Goal: Transaction & Acquisition: Purchase product/service

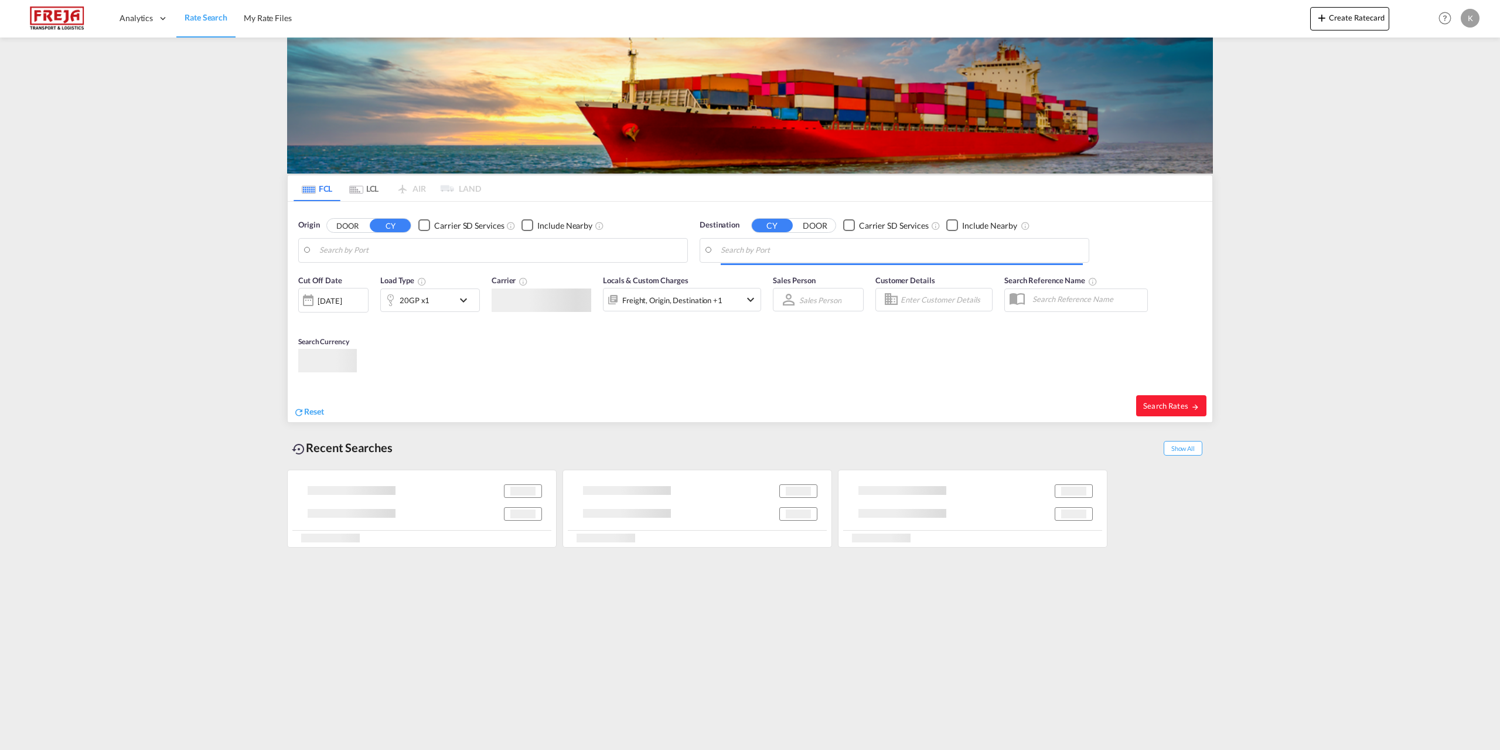
type input "Dalian, [GEOGRAPHIC_DATA]"
type input "[GEOGRAPHIC_DATA], [GEOGRAPHIC_DATA]"
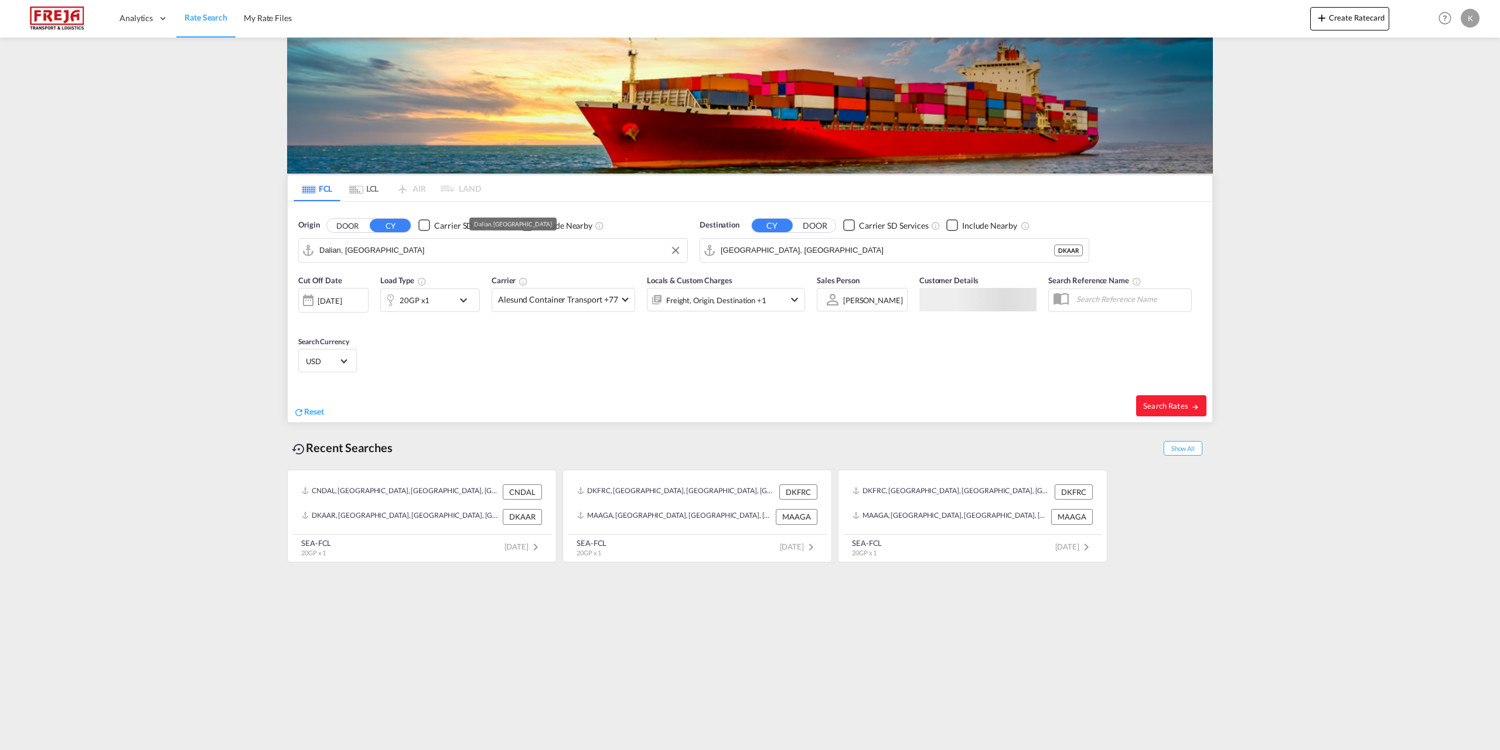
click at [391, 253] on input "Dalian, [GEOGRAPHIC_DATA]" at bounding box center [500, 250] width 362 height 18
click at [383, 281] on div "Aarhus [GEOGRAPHIC_DATA] DKAAR" at bounding box center [410, 282] width 223 height 35
type input "[GEOGRAPHIC_DATA], [GEOGRAPHIC_DATA]"
click at [811, 250] on input "[GEOGRAPHIC_DATA], [GEOGRAPHIC_DATA]" at bounding box center [902, 250] width 362 height 18
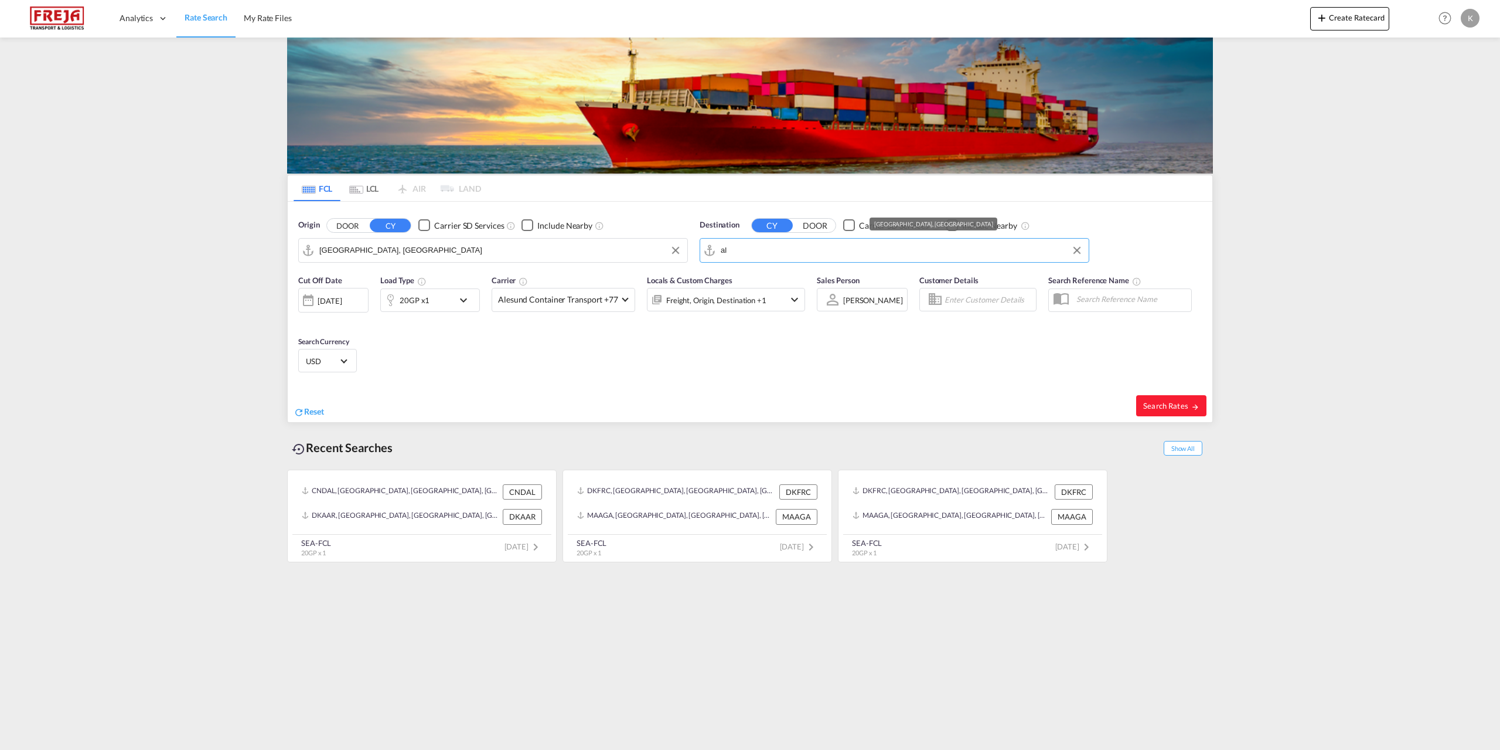
type input "a"
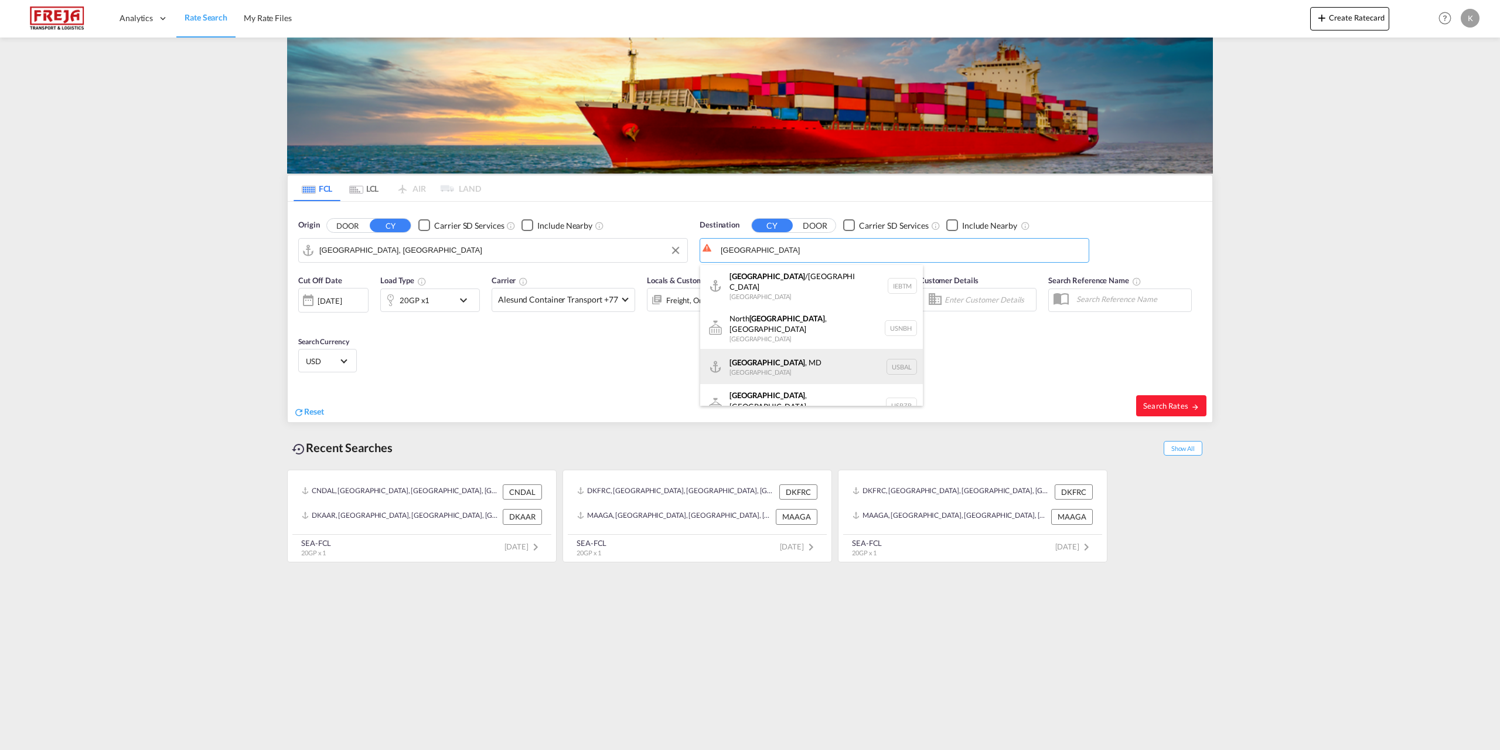
click at [781, 362] on div "[GEOGRAPHIC_DATA] , [GEOGRAPHIC_DATA] [GEOGRAPHIC_DATA] USBAL" at bounding box center [811, 366] width 223 height 35
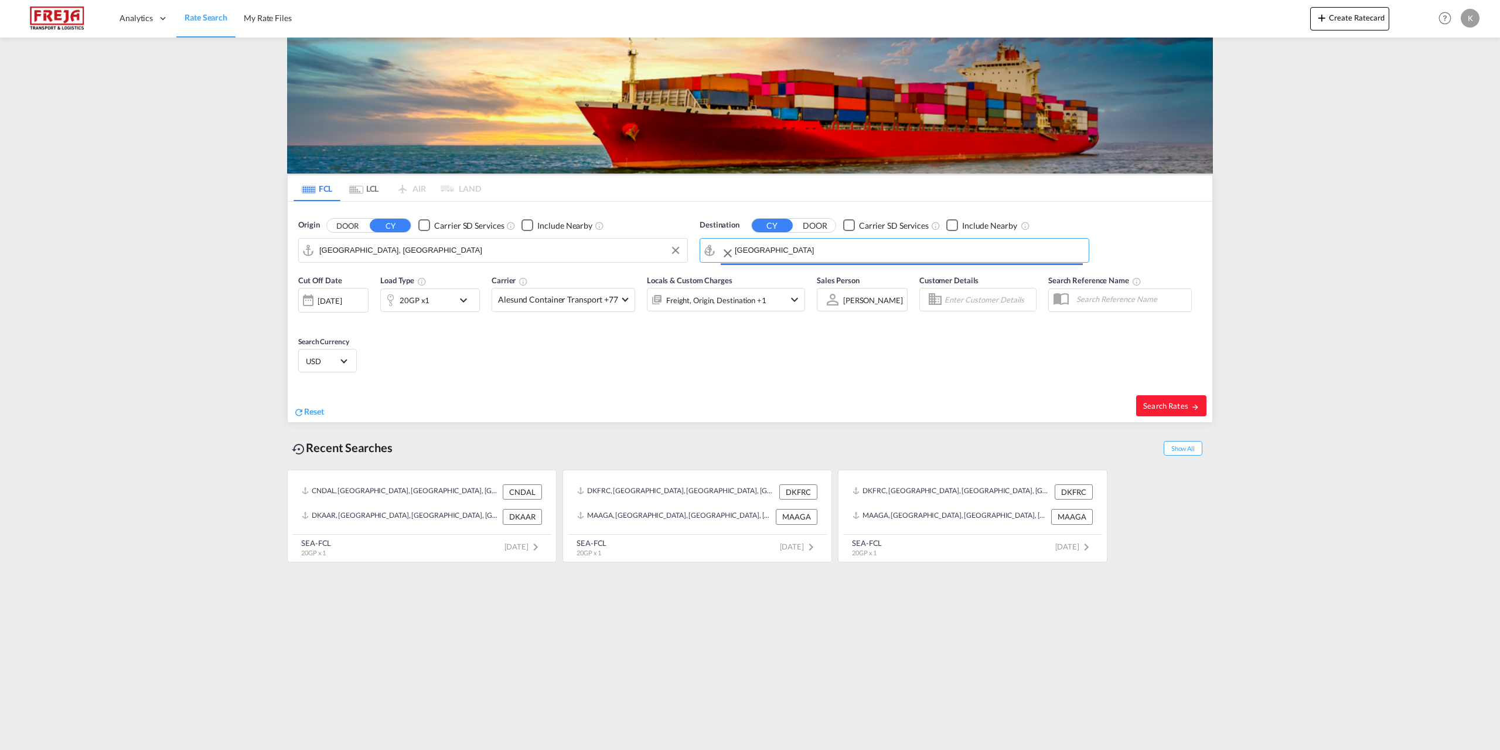
type input "[GEOGRAPHIC_DATA], MD, USBAL"
click at [411, 298] on div "20GP x1" at bounding box center [415, 300] width 30 height 16
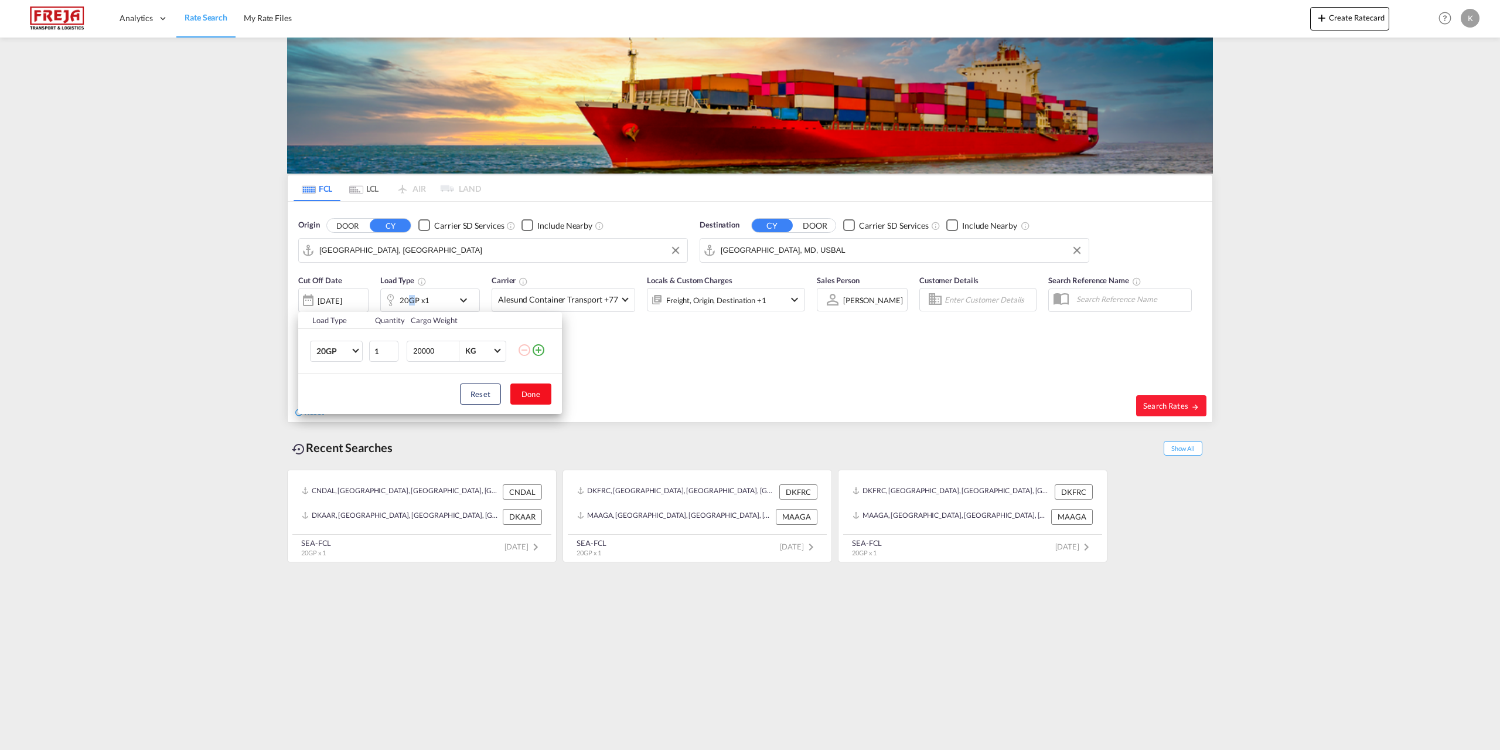
click at [537, 389] on button "Done" at bounding box center [530, 393] width 41 height 21
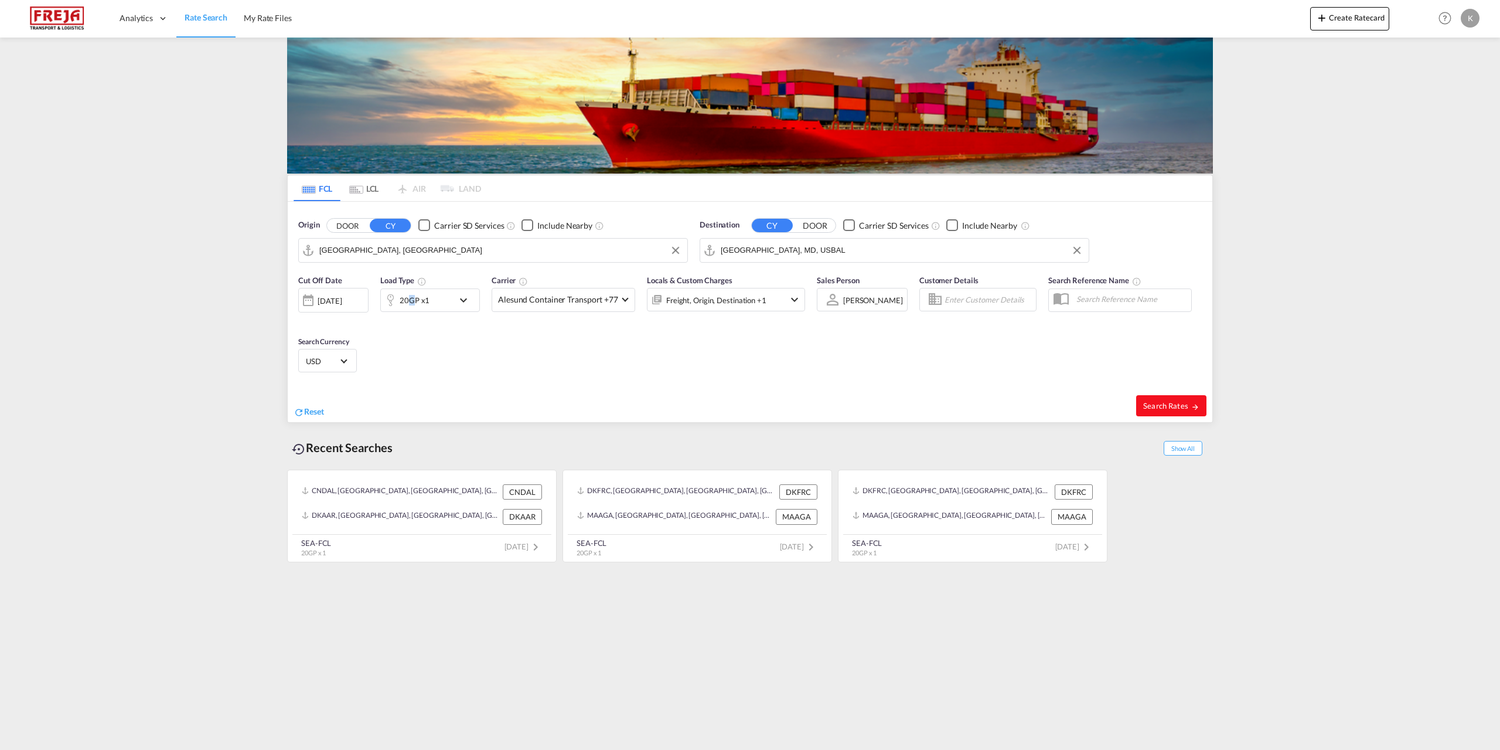
click at [1191, 406] on md-icon "icon-arrow-right" at bounding box center [1195, 407] width 8 height 8
type input "DKAAR to USBAL / [DATE]"
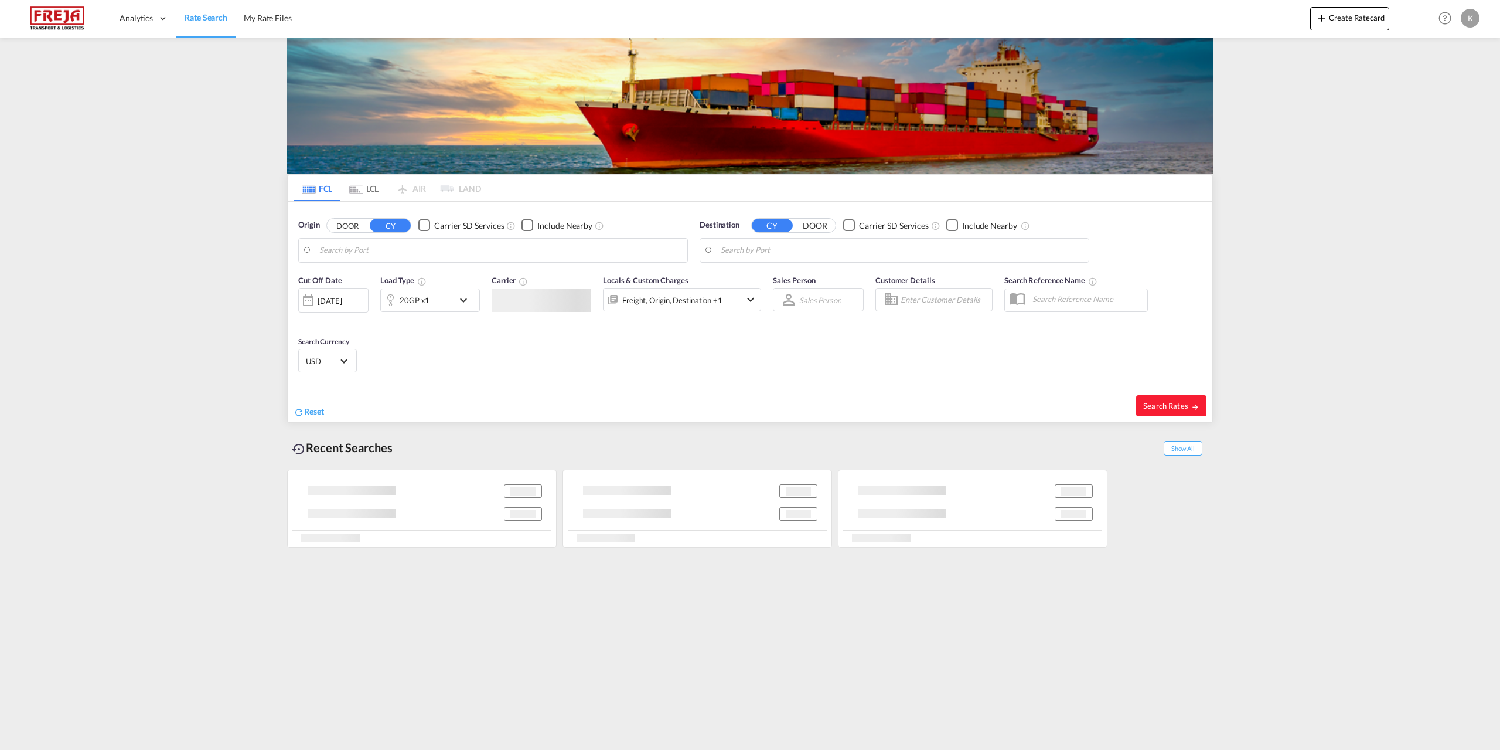
type input "[GEOGRAPHIC_DATA], [GEOGRAPHIC_DATA]"
type input "[GEOGRAPHIC_DATA], MD, USBAL"
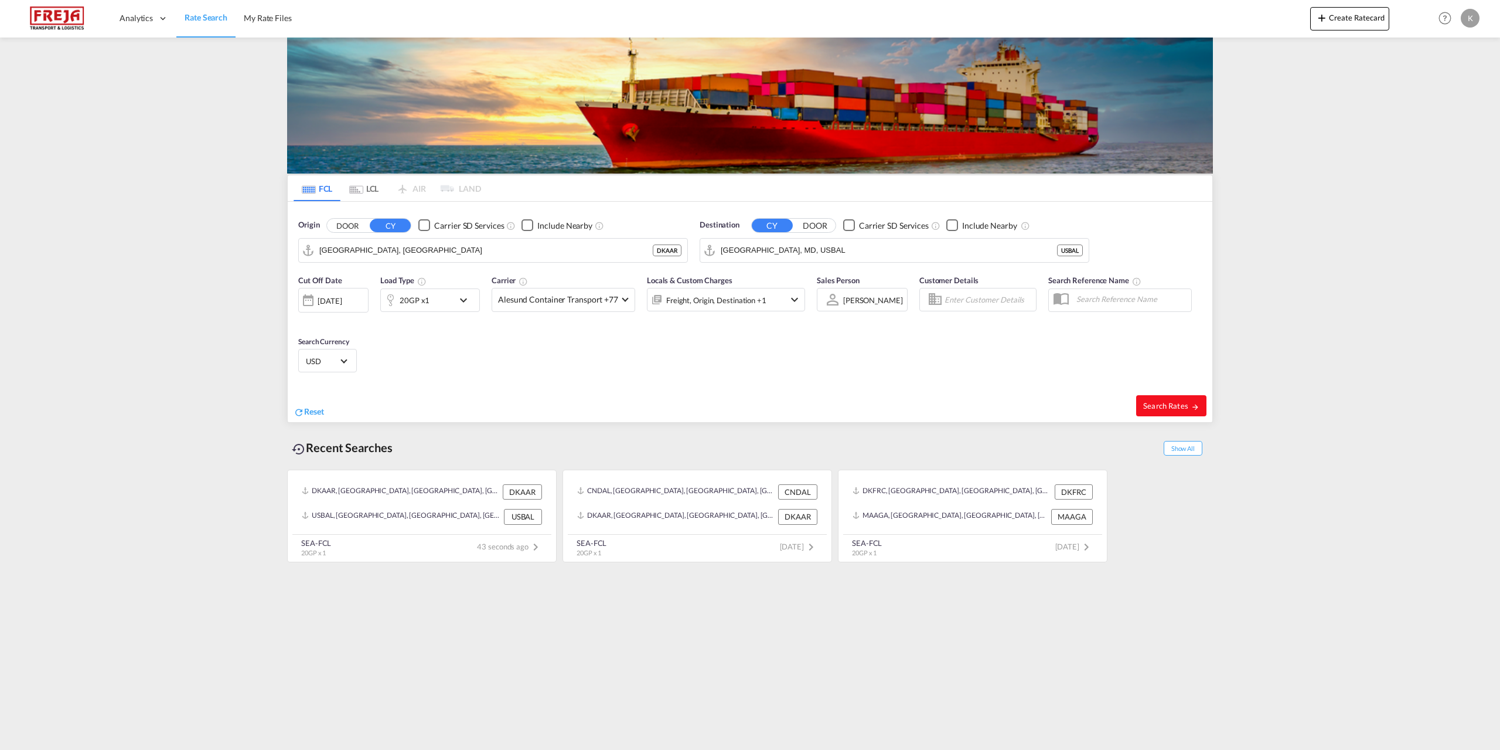
click at [1180, 411] on button "Search Rates" at bounding box center [1171, 405] width 70 height 21
type input "DKAAR to USBAL / [DATE]"
